Goal: Use online tool/utility: Utilize a website feature to perform a specific function

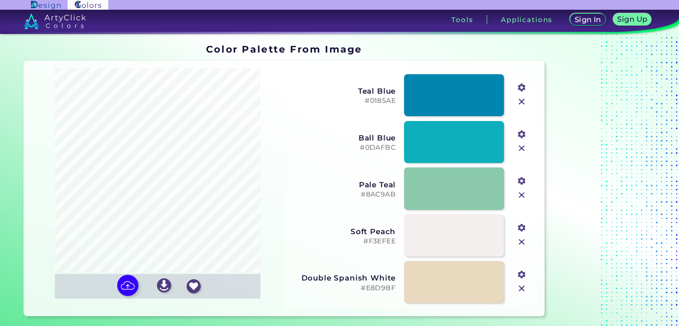
click at [0, 0] on input "file" at bounding box center [0, 0] width 0 height 0
type input "#b34a7f"
type input "#a0bcd3"
type input "#a78dbc"
type input "#542a4d"
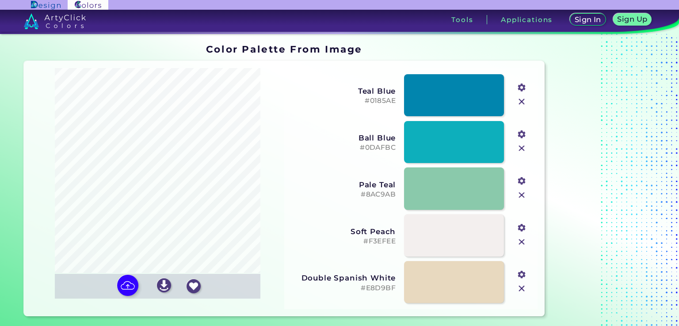
type input "#fbce60"
type input "#ffee72"
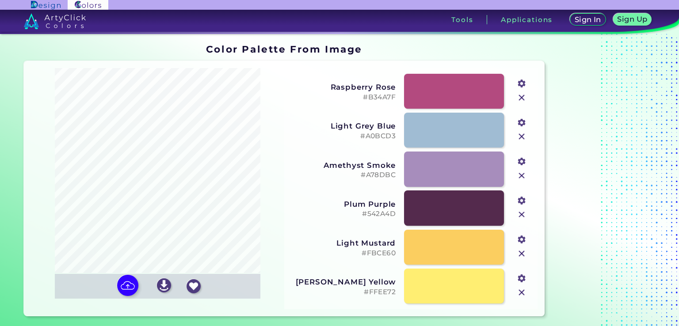
click at [0, 0] on input "file" at bounding box center [0, 0] width 0 height 0
click at [68, 21] on img at bounding box center [55, 21] width 62 height 16
